Goal: Check status: Check status

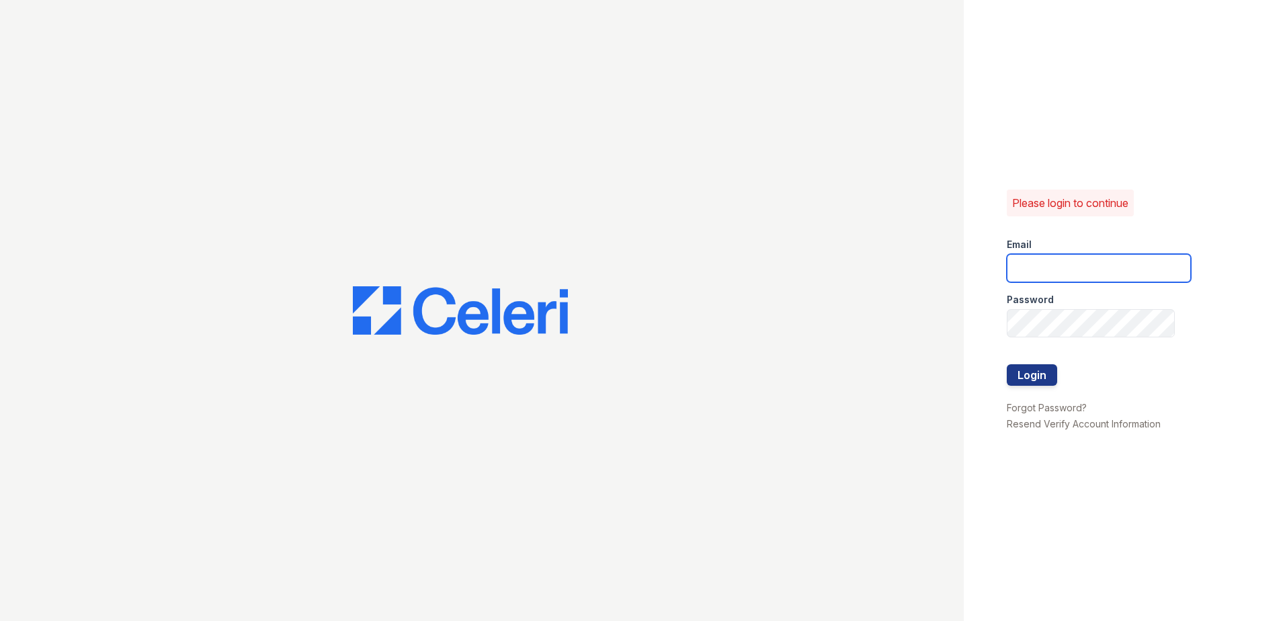
click at [1072, 273] on input "email" at bounding box center [1099, 268] width 184 height 28
click at [1070, 269] on input "email" at bounding box center [1099, 268] width 184 height 28
type input "[EMAIL_ADDRESS][DOMAIN_NAME]"
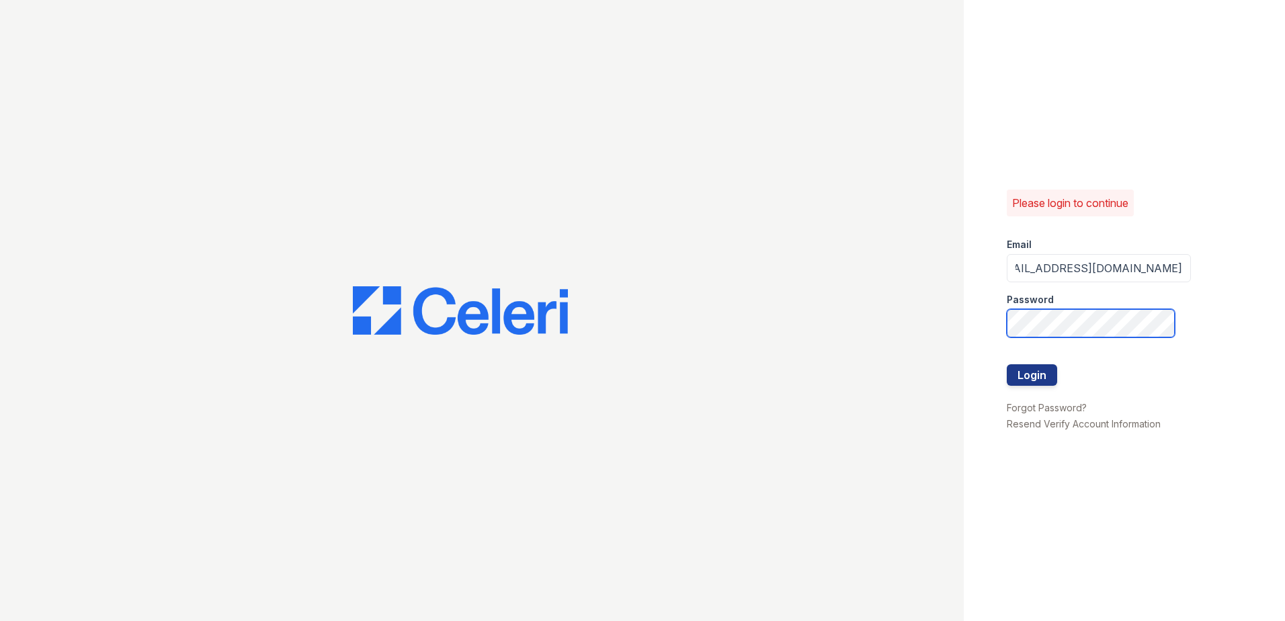
scroll to position [0, 0]
click at [1007, 364] on button "Login" at bounding box center [1032, 375] width 50 height 22
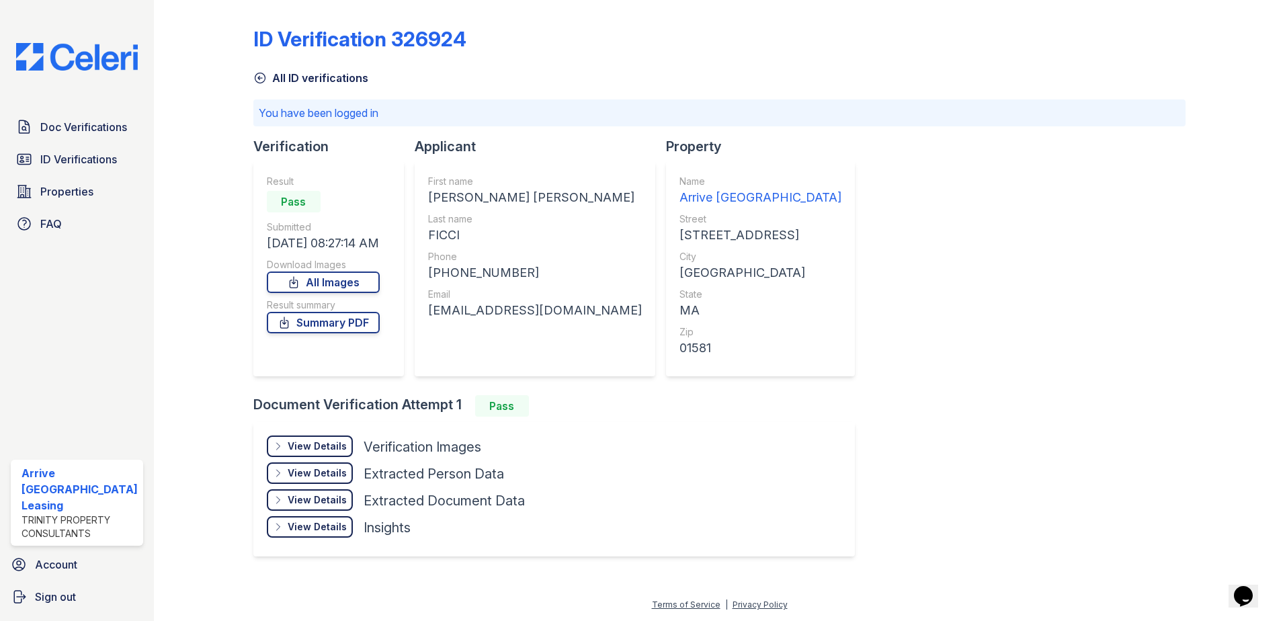
click at [900, 289] on div "ID Verification 326924 All ID verifications You have been logged in Verificatio…" at bounding box center [719, 290] width 933 height 570
click at [323, 453] on div "View Details Details" at bounding box center [310, 447] width 86 height 22
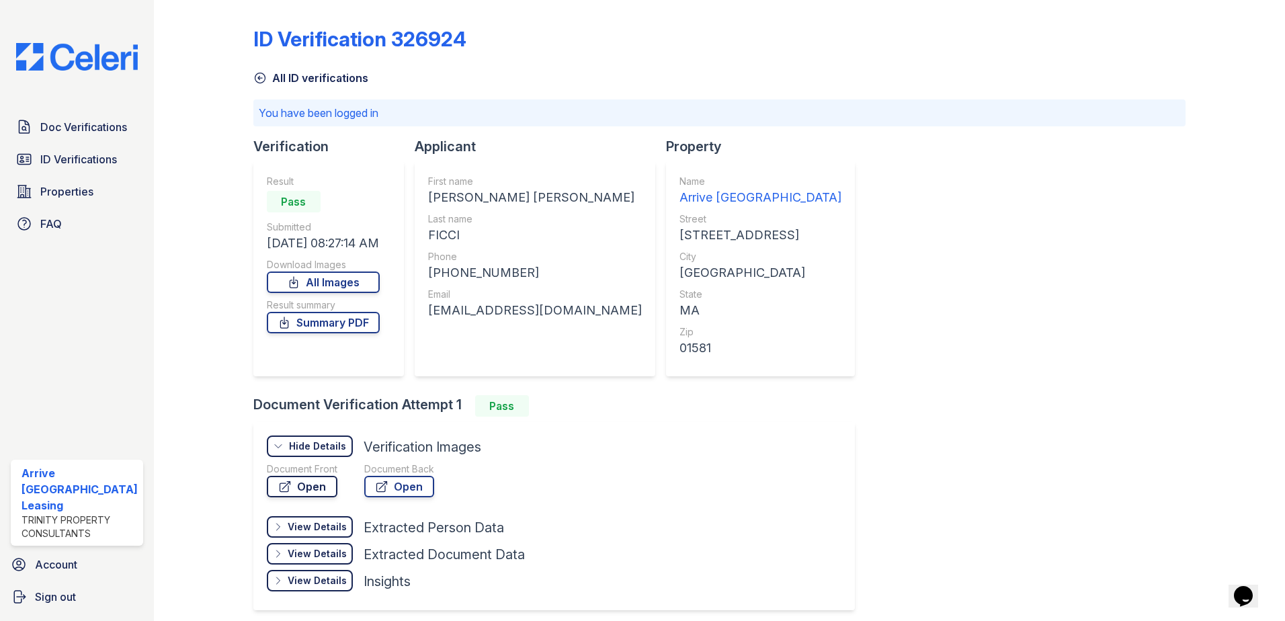
click at [325, 481] on link "Open" at bounding box center [302, 487] width 71 height 22
click at [395, 481] on link "Open" at bounding box center [399, 487] width 70 height 22
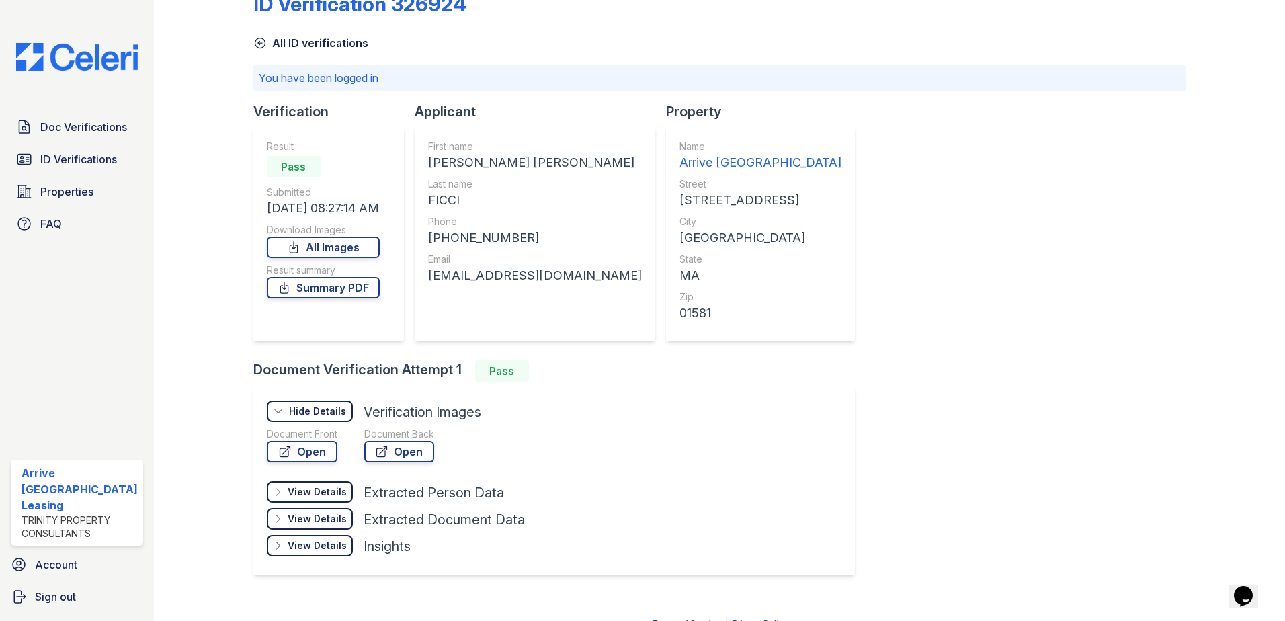
scroll to position [54, 0]
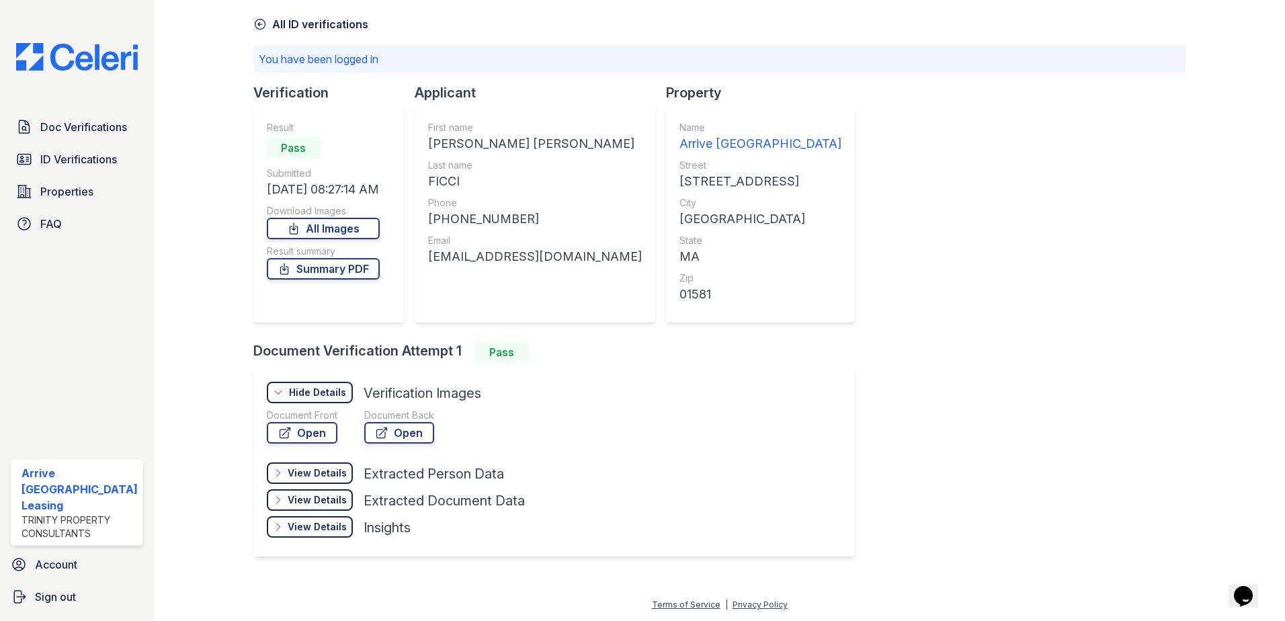
click at [313, 477] on div "View Details" at bounding box center [317, 473] width 59 height 13
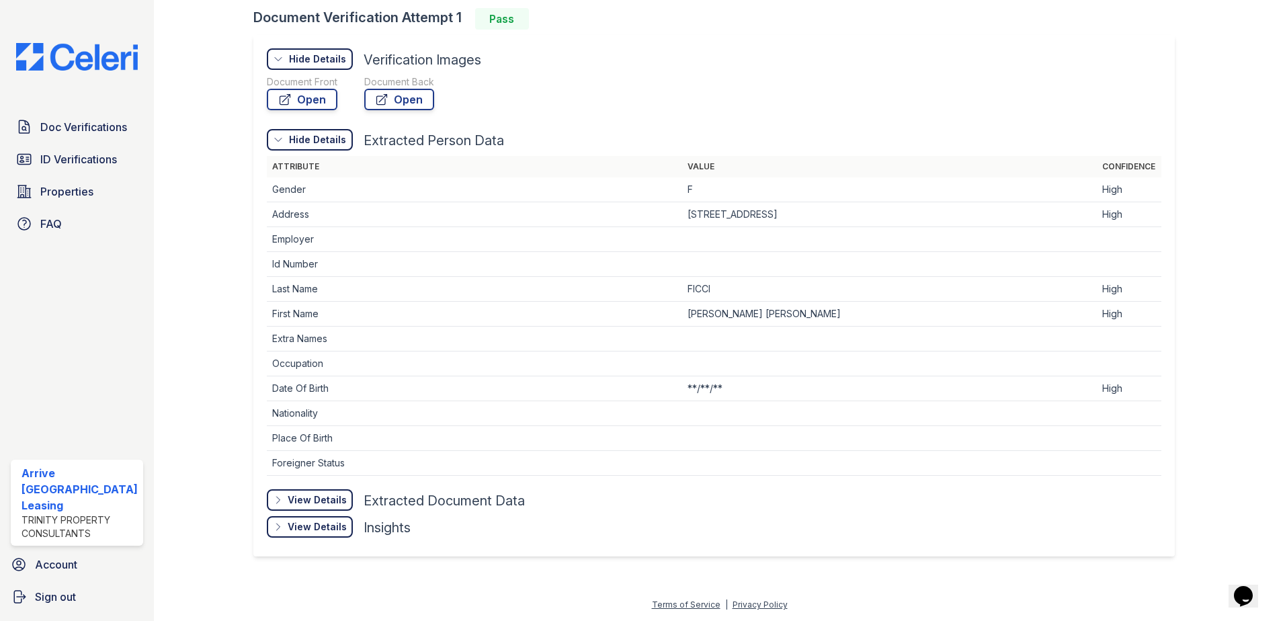
click at [327, 496] on div "View Details" at bounding box center [317, 499] width 59 height 13
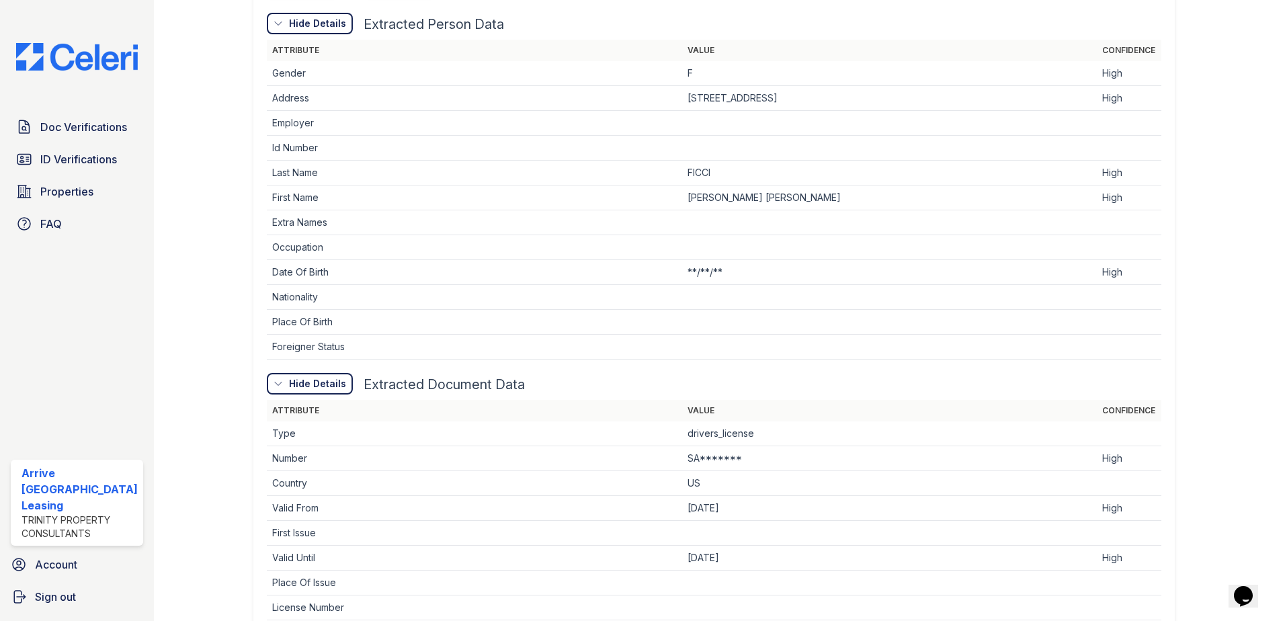
scroll to position [671, 0]
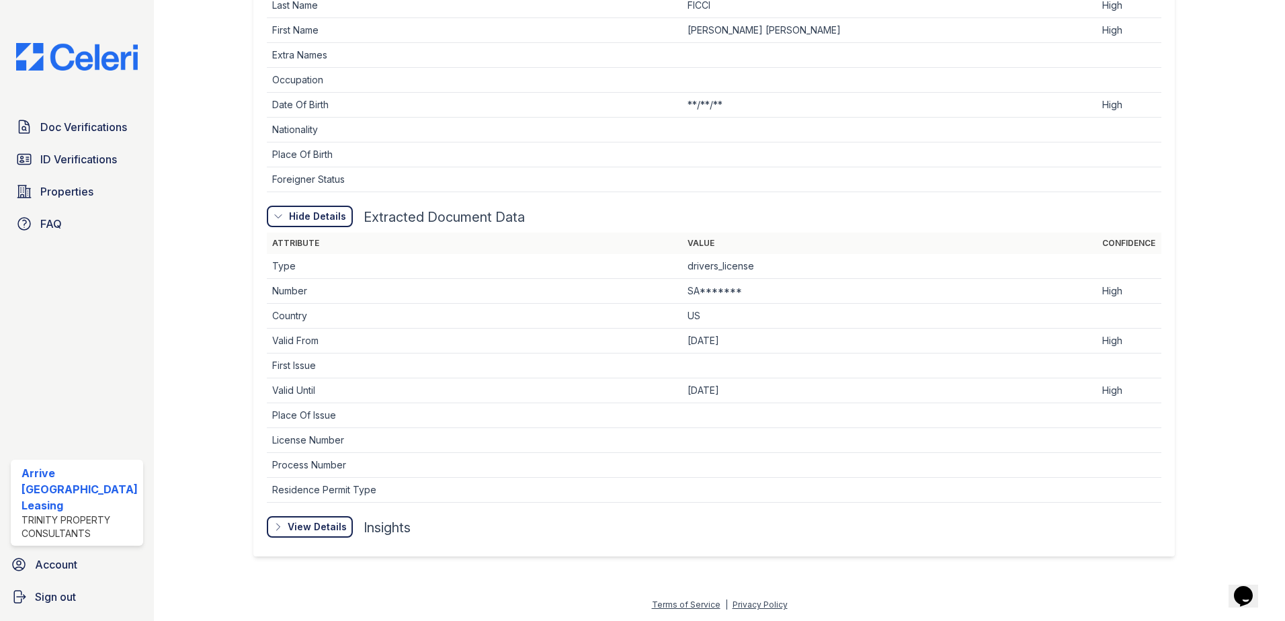
click at [337, 521] on div "View Details" at bounding box center [317, 526] width 59 height 13
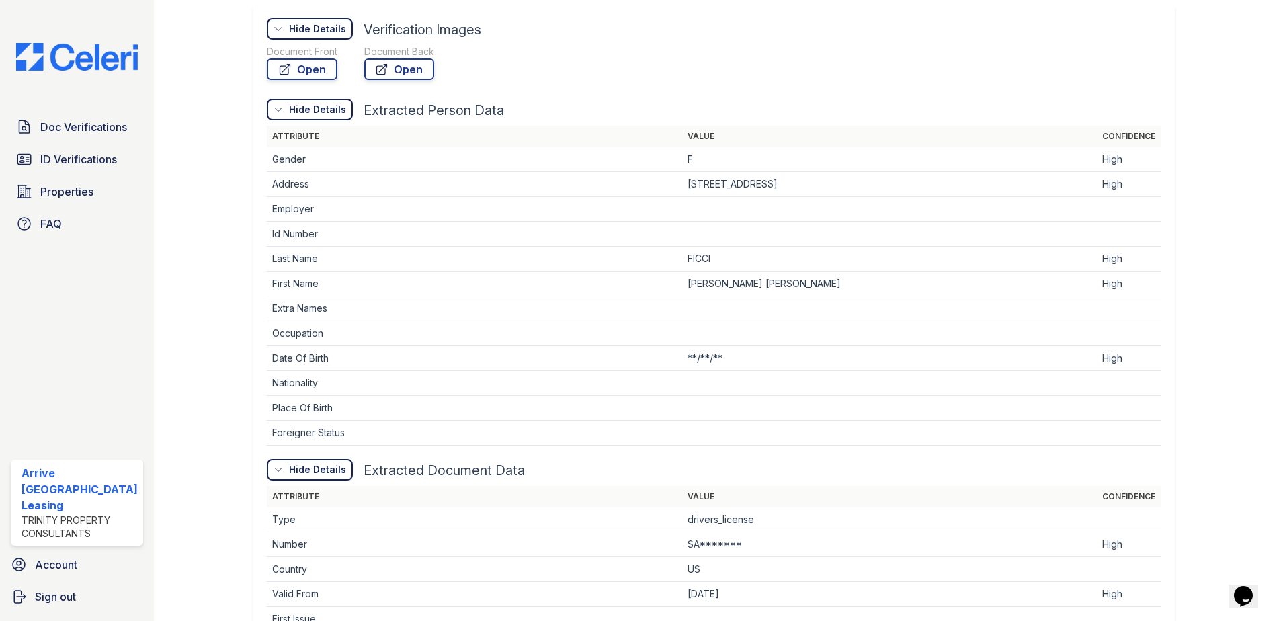
scroll to position [410, 0]
